Goal: Transaction & Acquisition: Book appointment/travel/reservation

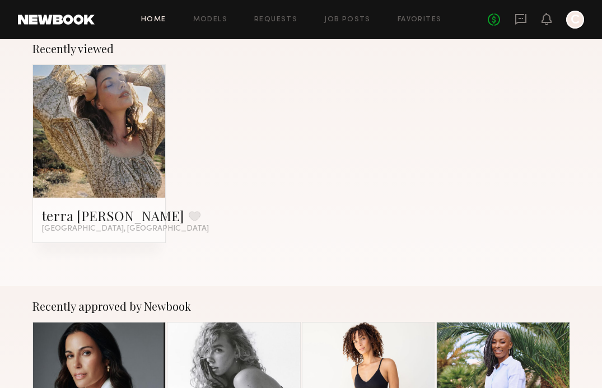
scroll to position [135, 0]
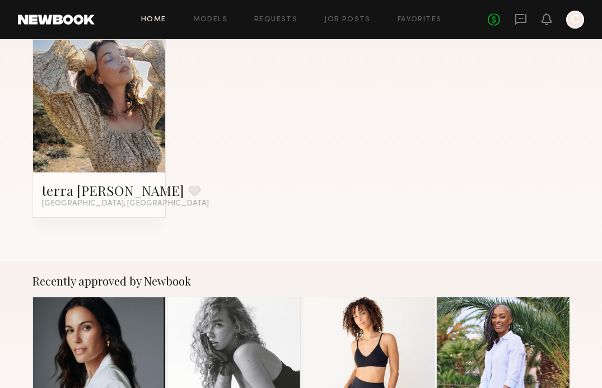
click at [119, 125] on link at bounding box center [99, 106] width 61 height 133
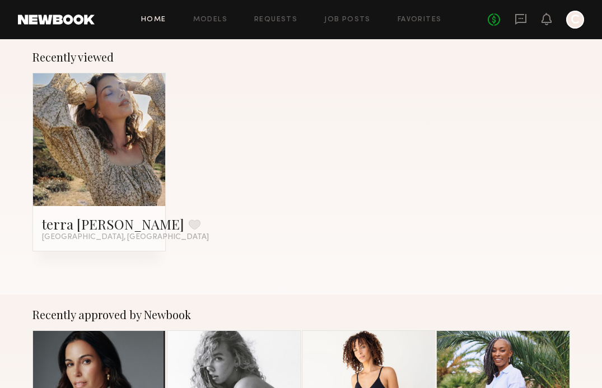
scroll to position [0, 0]
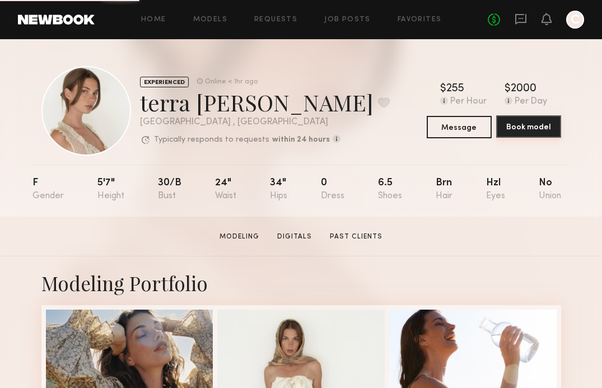
click at [531, 131] on button "Book model" at bounding box center [528, 126] width 65 height 22
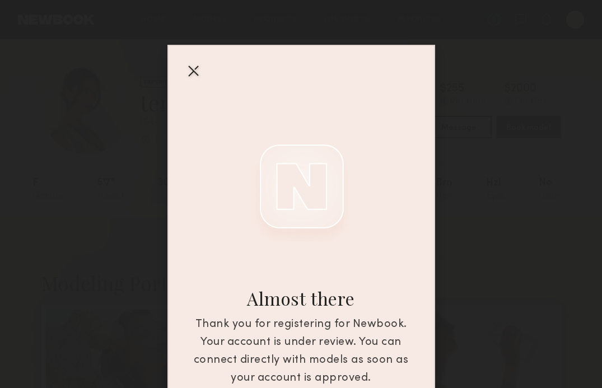
click at [193, 72] on div at bounding box center [193, 71] width 18 height 18
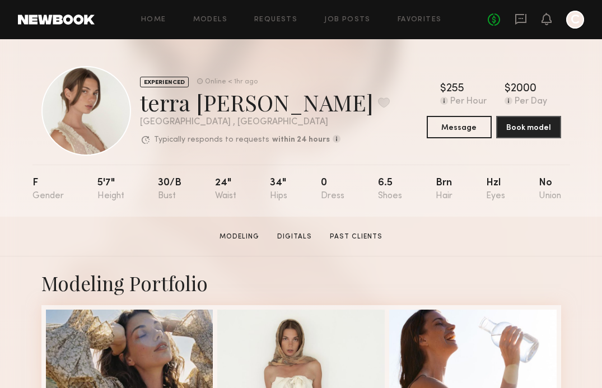
click at [292, 148] on div "EXPERIENCED Online < 1hr ago terra jo w. Favorite Los Angeles , CA Typically re…" at bounding box center [215, 111] width 348 height 90
